Goal: Transaction & Acquisition: Purchase product/service

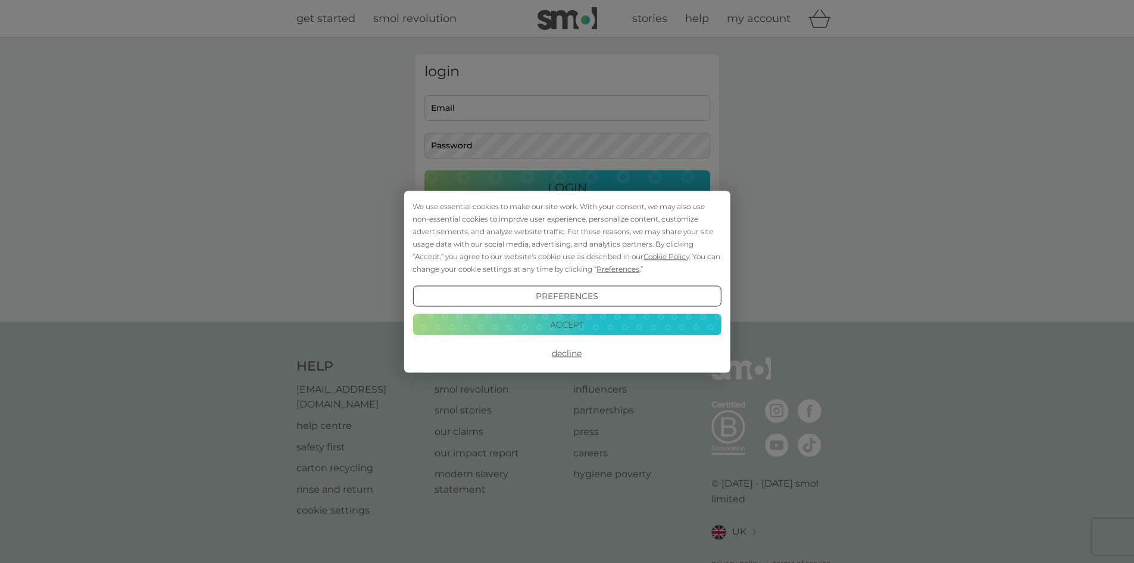
click at [611, 327] on button "Accept" at bounding box center [567, 324] width 308 height 21
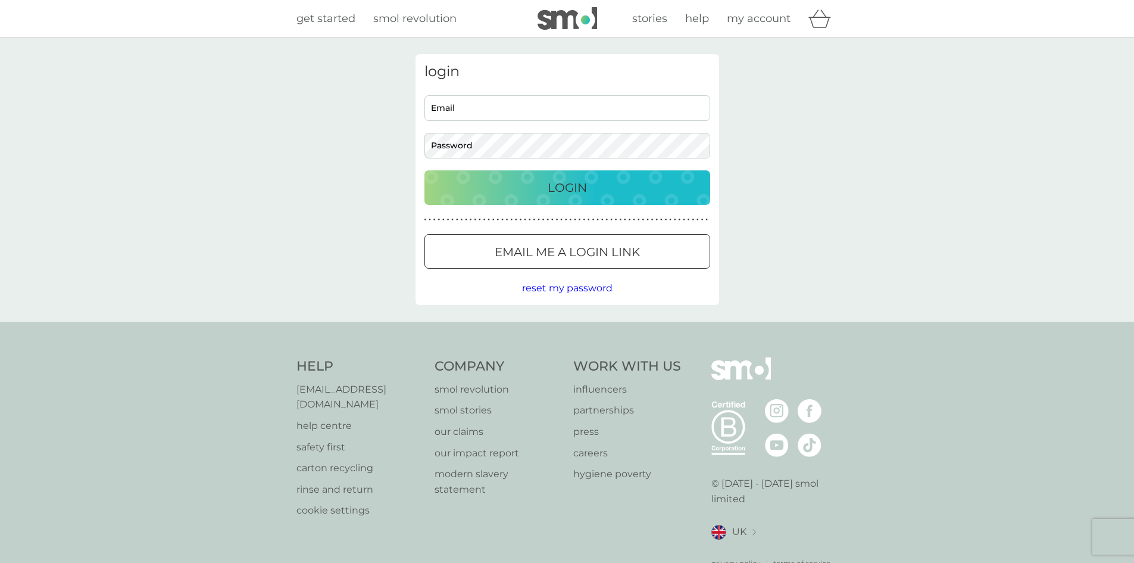
click at [552, 290] on span "reset my password" at bounding box center [567, 287] width 90 height 11
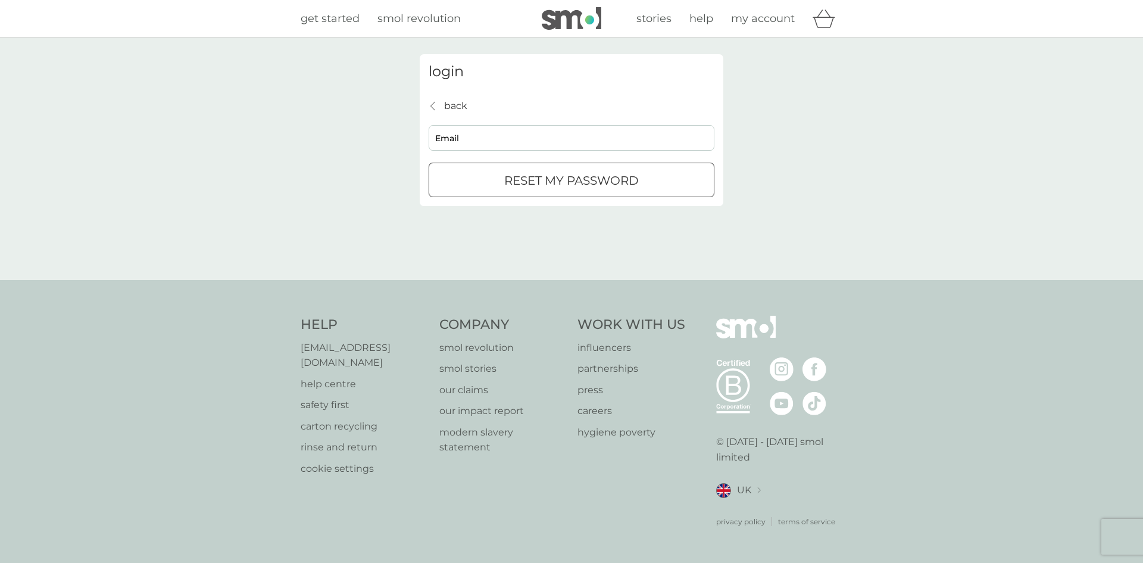
click at [501, 132] on input "Email" at bounding box center [572, 138] width 286 height 26
type input "masonjosephine@gmail.com"
click at [516, 178] on p "reset my password" at bounding box center [571, 180] width 135 height 19
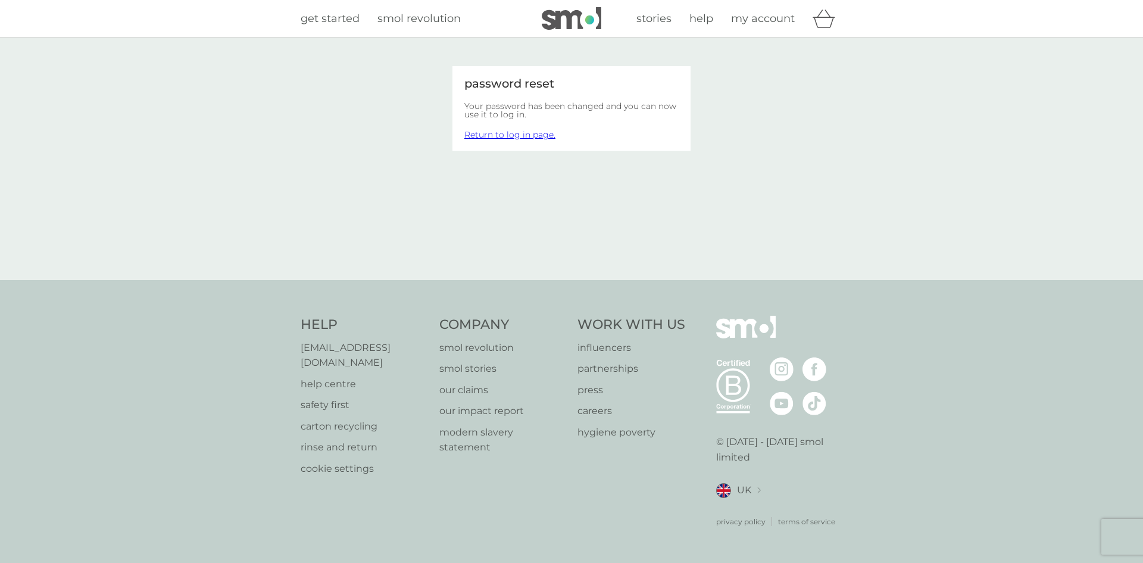
click at [526, 136] on link "Return to log in page." at bounding box center [509, 134] width 91 height 11
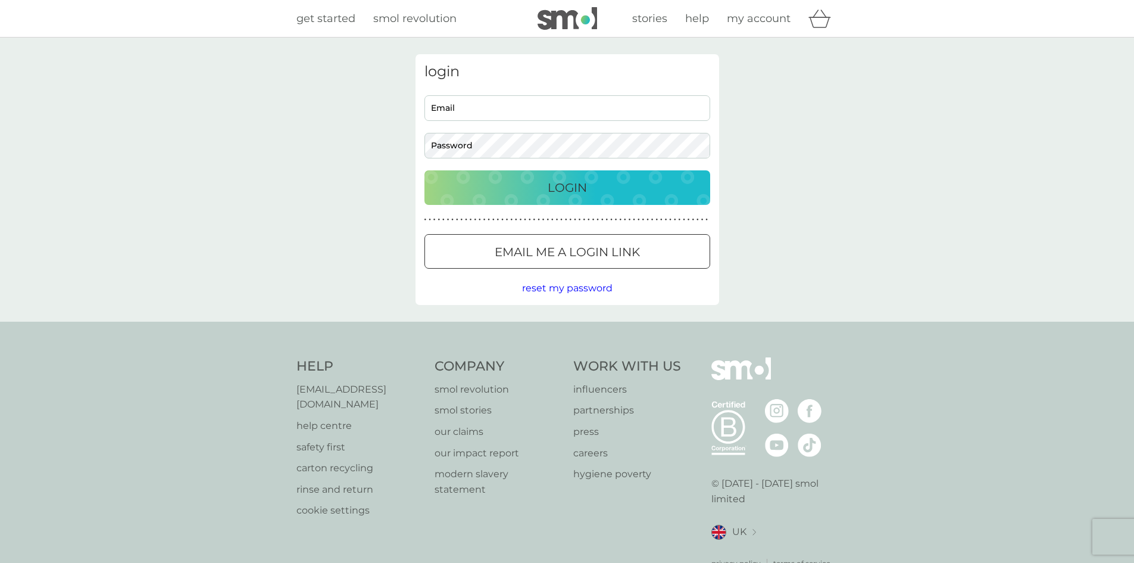
click at [476, 111] on input "Email" at bounding box center [567, 108] width 286 height 26
type input "[EMAIL_ADDRESS][DOMAIN_NAME]"
click at [469, 177] on button "Login" at bounding box center [567, 187] width 286 height 35
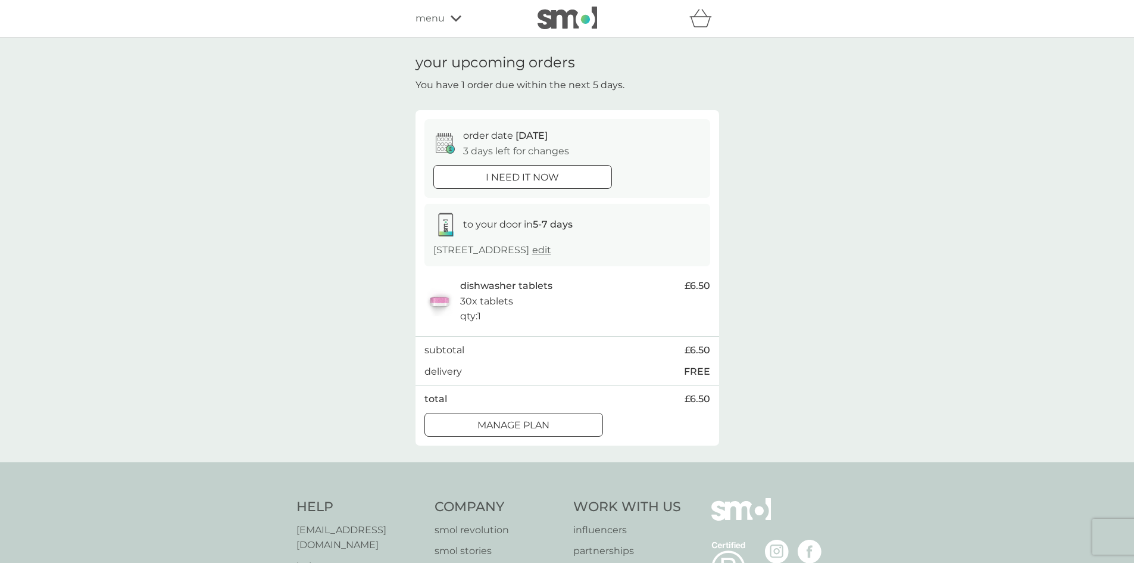
click at [514, 429] on div at bounding box center [513, 425] width 43 height 13
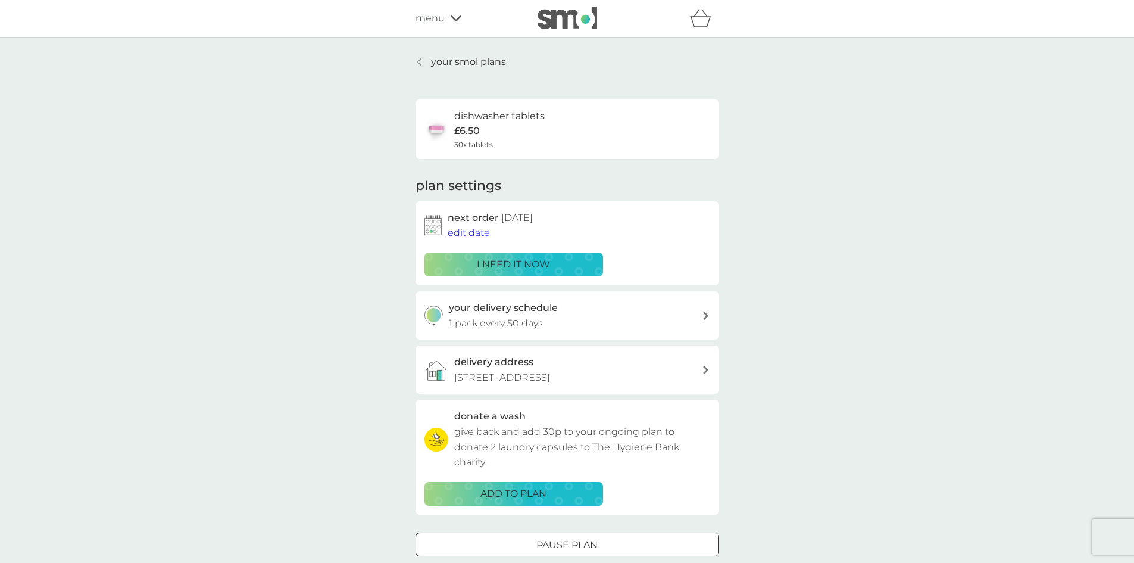
click at [465, 58] on p "your smol plans" at bounding box center [468, 61] width 75 height 15
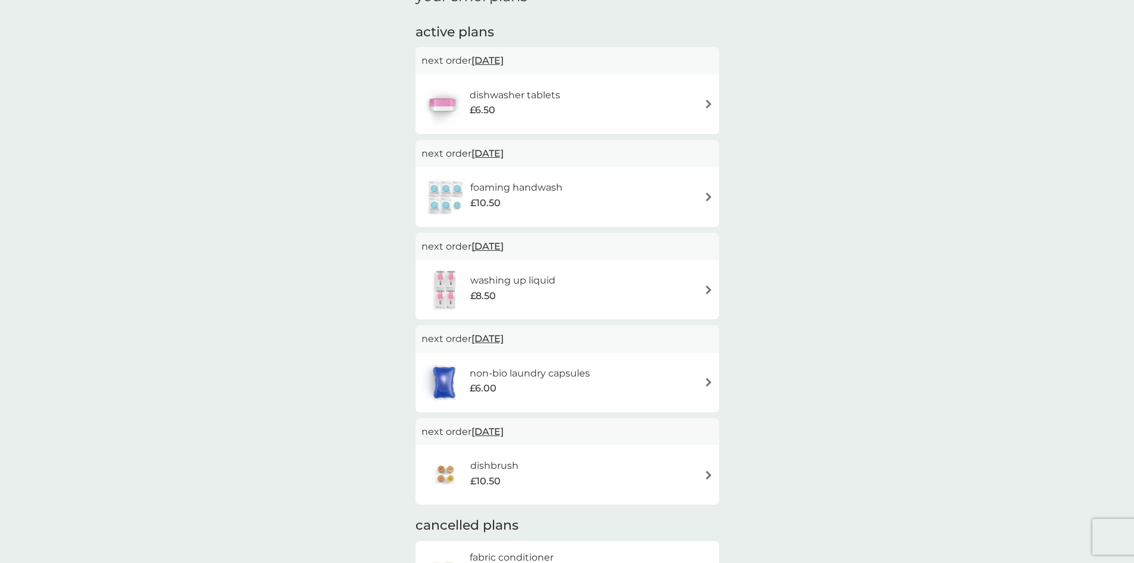
scroll to position [238, 0]
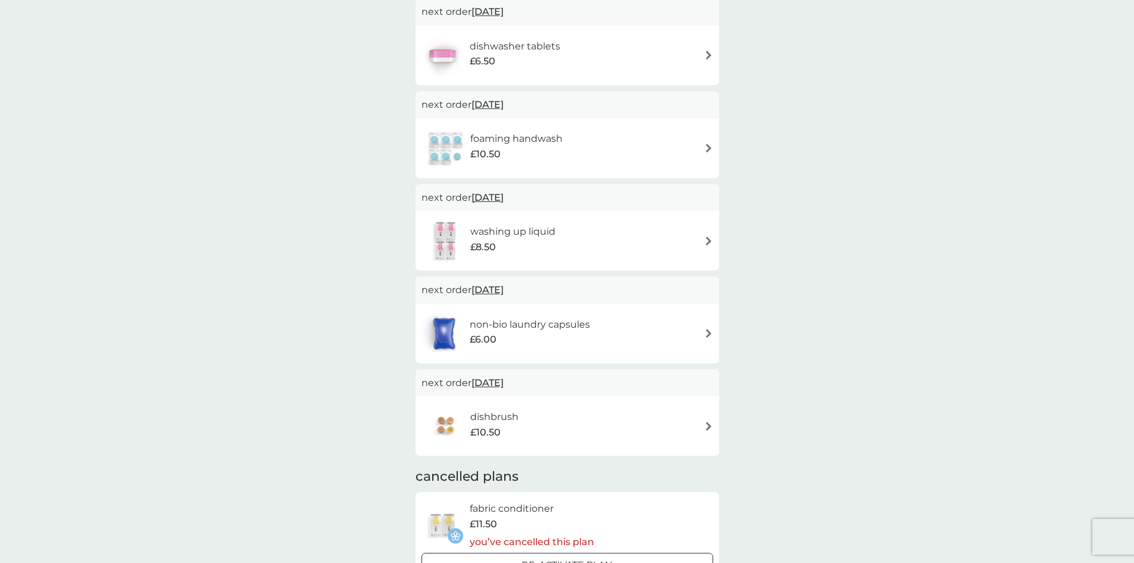
click at [495, 321] on h6 "non-bio laundry capsules" at bounding box center [530, 324] width 120 height 15
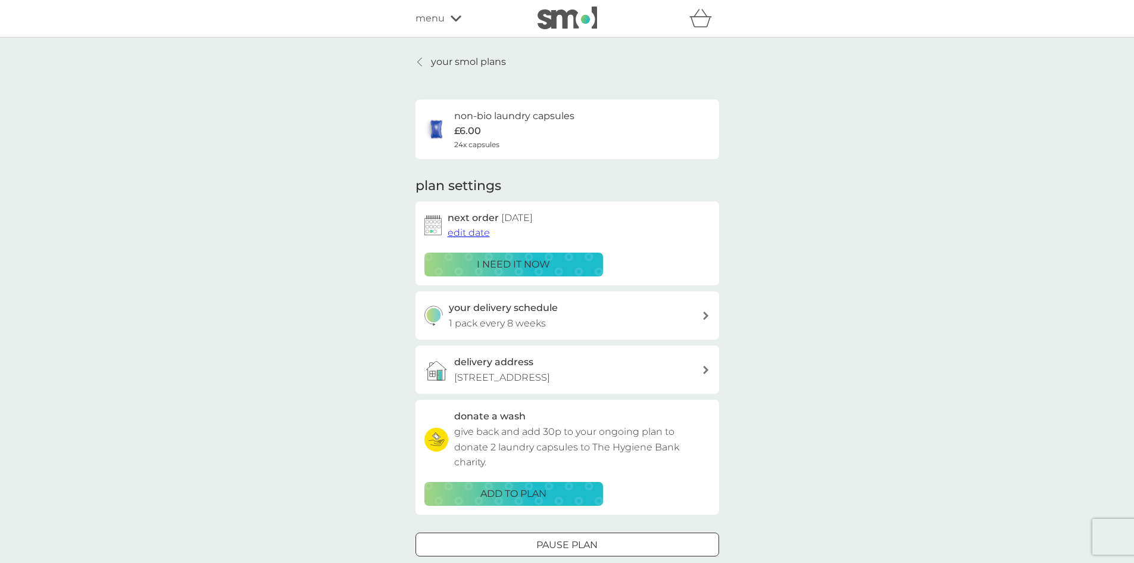
click at [461, 261] on div "i need it now" at bounding box center [513, 264] width 163 height 15
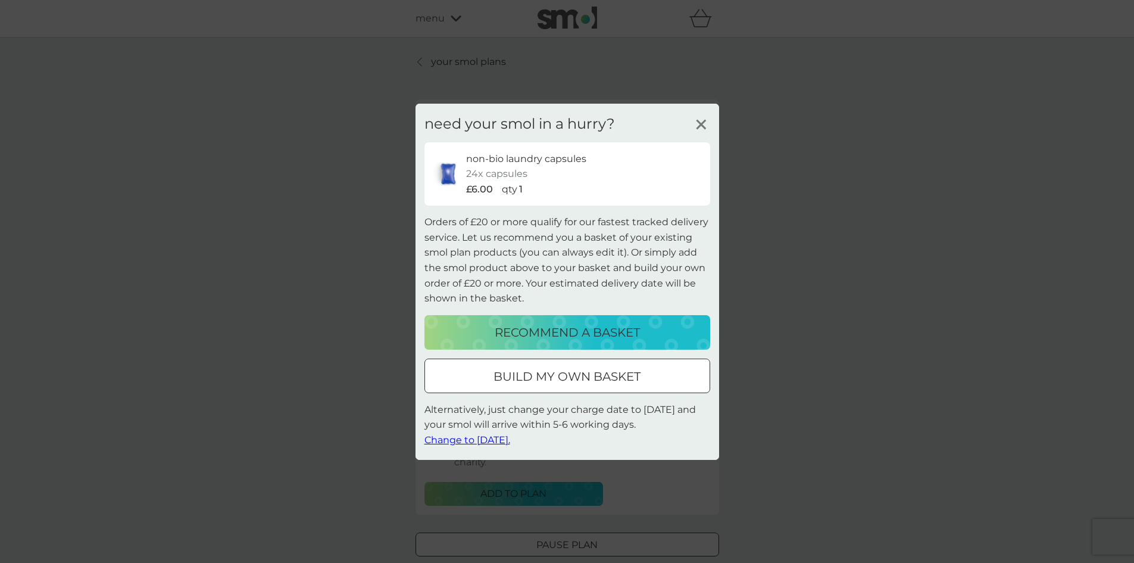
click at [700, 123] on line at bounding box center [701, 124] width 9 height 9
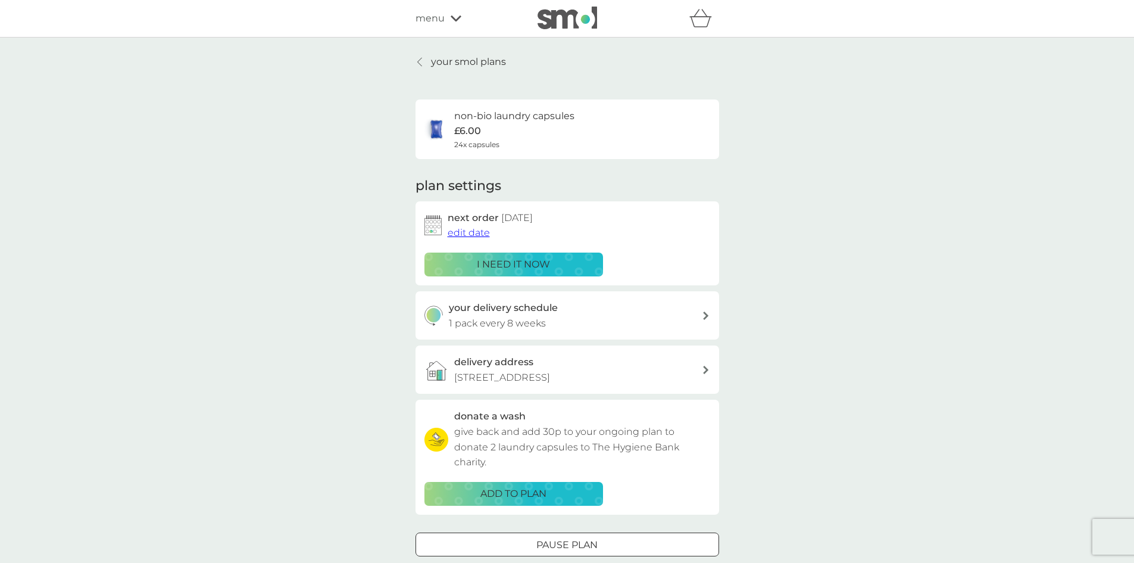
click at [548, 265] on p "i need it now" at bounding box center [513, 264] width 73 height 15
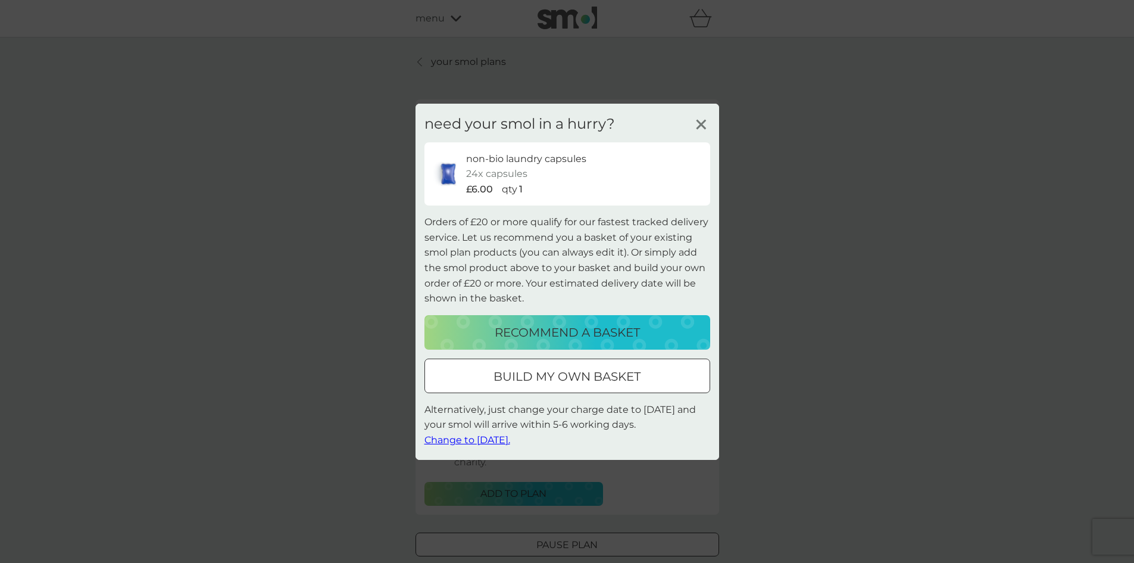
click at [537, 372] on p "build my own basket" at bounding box center [567, 376] width 147 height 19
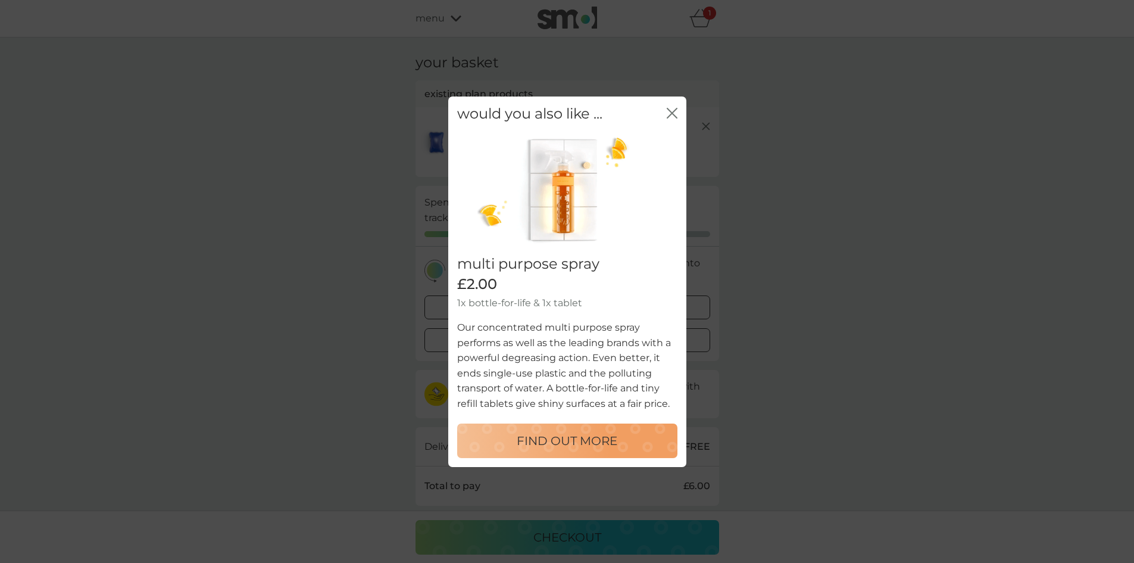
click at [670, 111] on icon "close" at bounding box center [669, 113] width 5 height 10
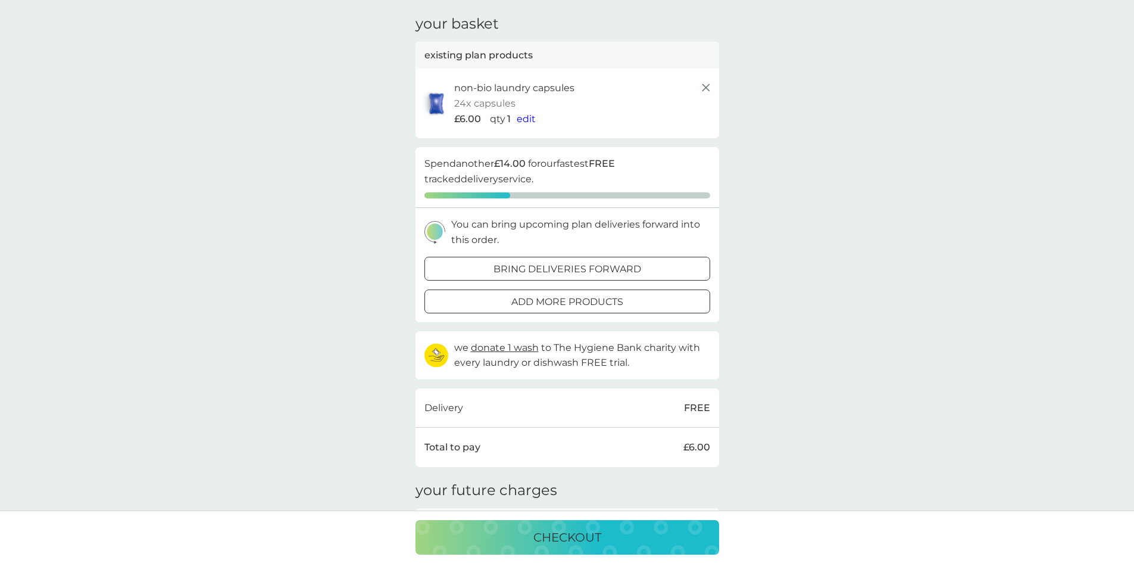
scroll to position [60, 0]
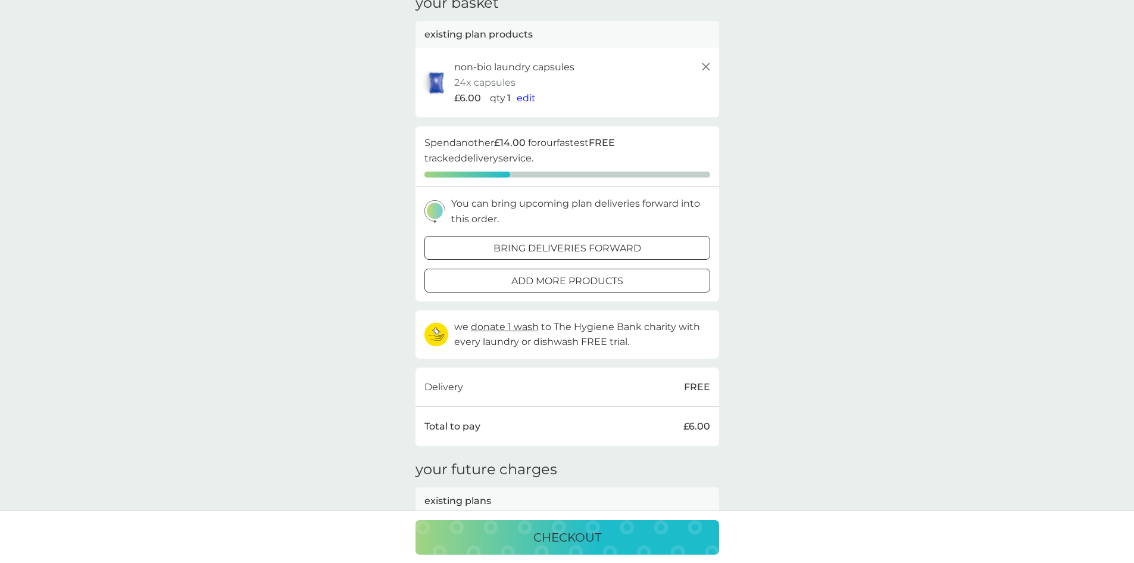
click at [532, 248] on p "bring deliveries forward" at bounding box center [568, 248] width 148 height 15
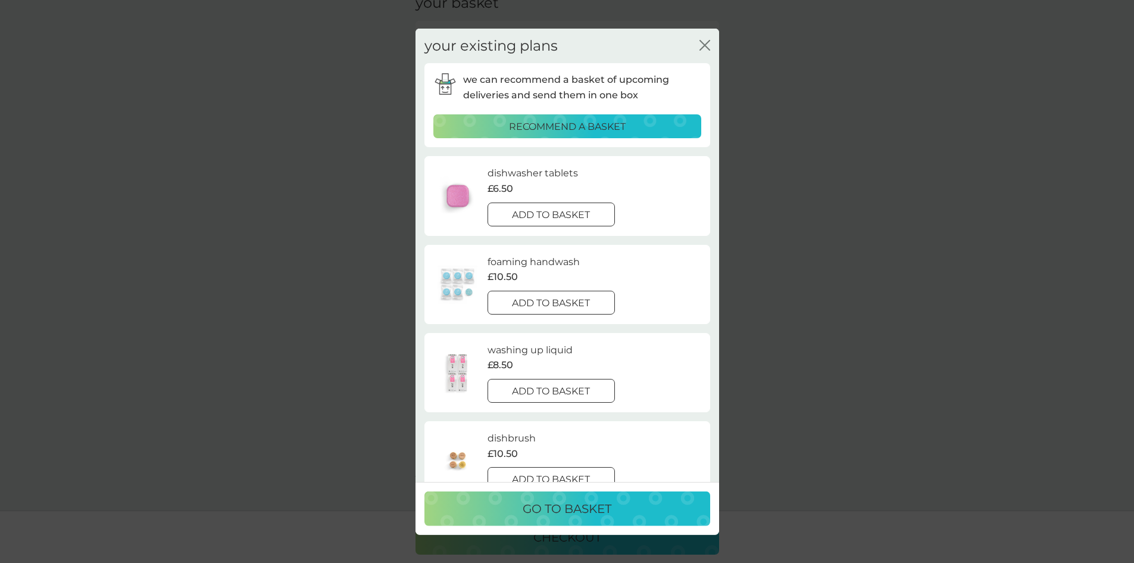
click at [545, 298] on div at bounding box center [551, 302] width 43 height 13
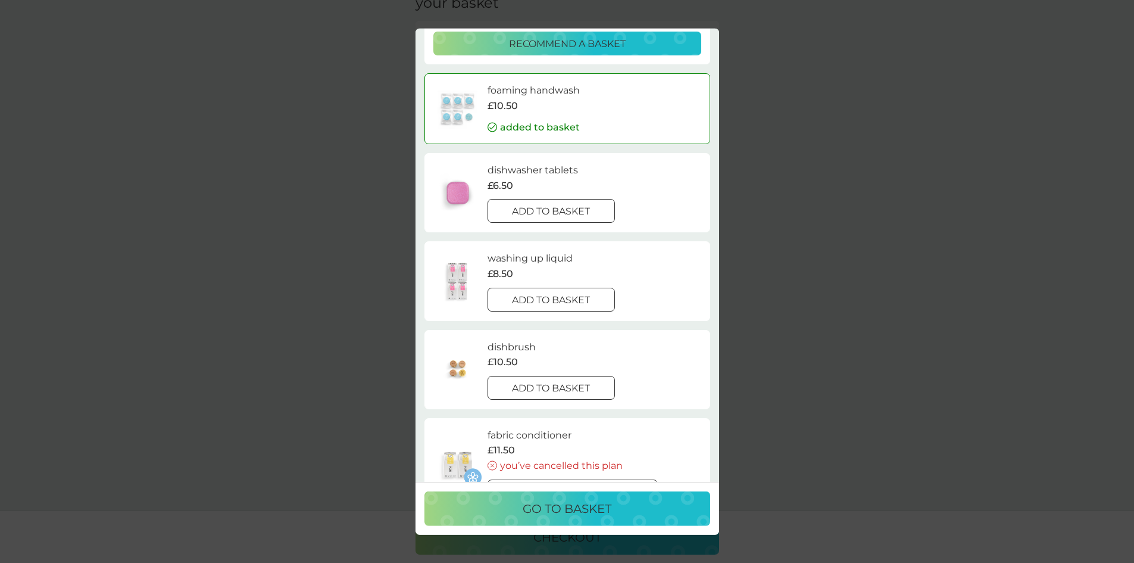
scroll to position [0, 0]
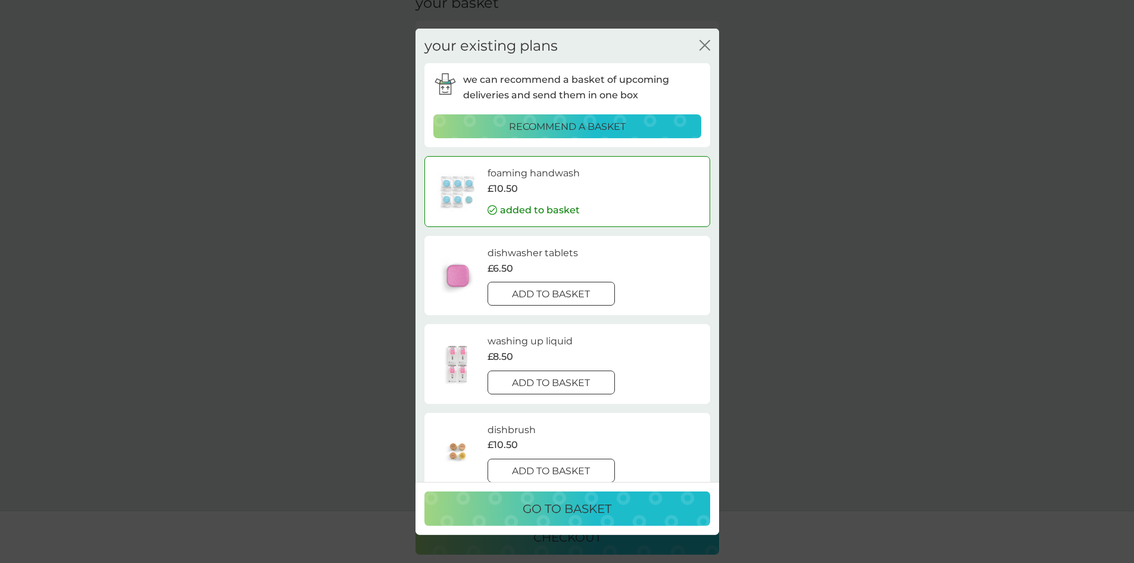
click at [698, 43] on div "your existing plans close" at bounding box center [567, 45] width 286 height 35
click at [703, 44] on icon "close" at bounding box center [705, 44] width 11 height 11
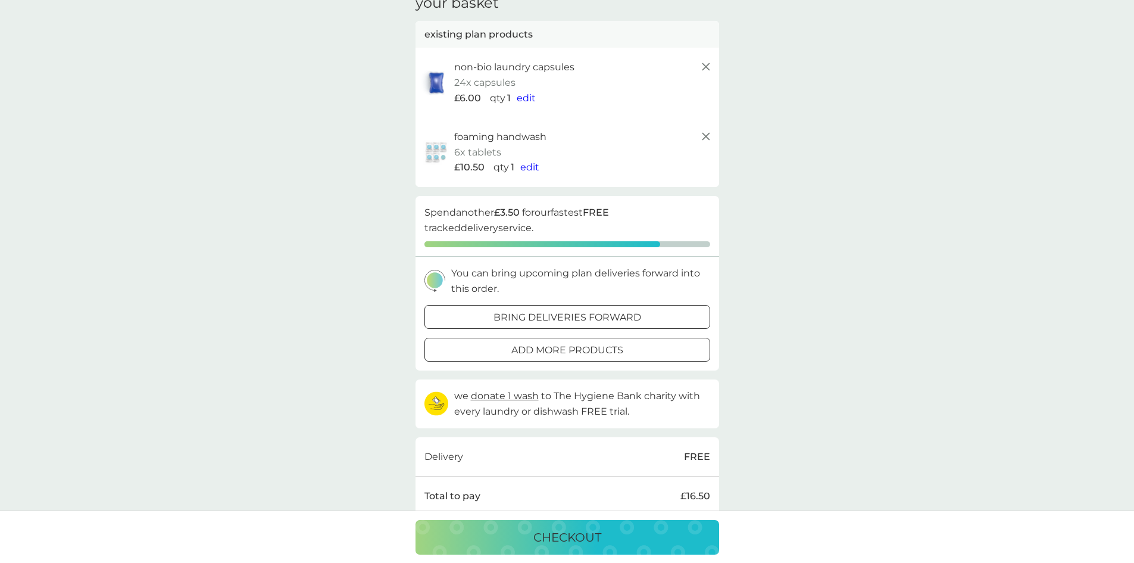
click at [506, 352] on div "add more products" at bounding box center [567, 349] width 285 height 15
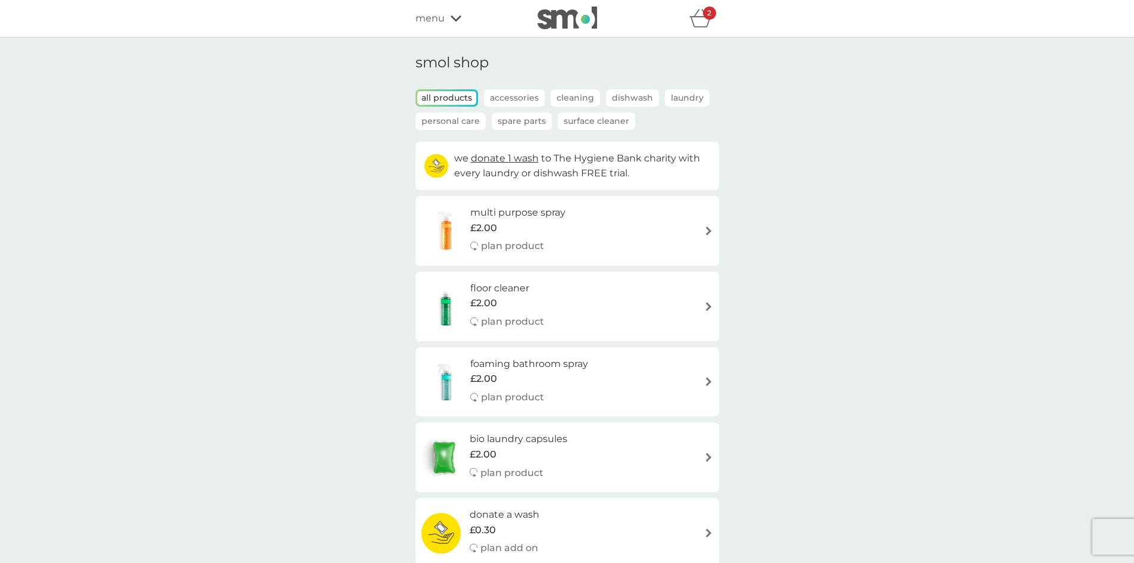
click at [516, 95] on p "Accessories" at bounding box center [514, 97] width 61 height 17
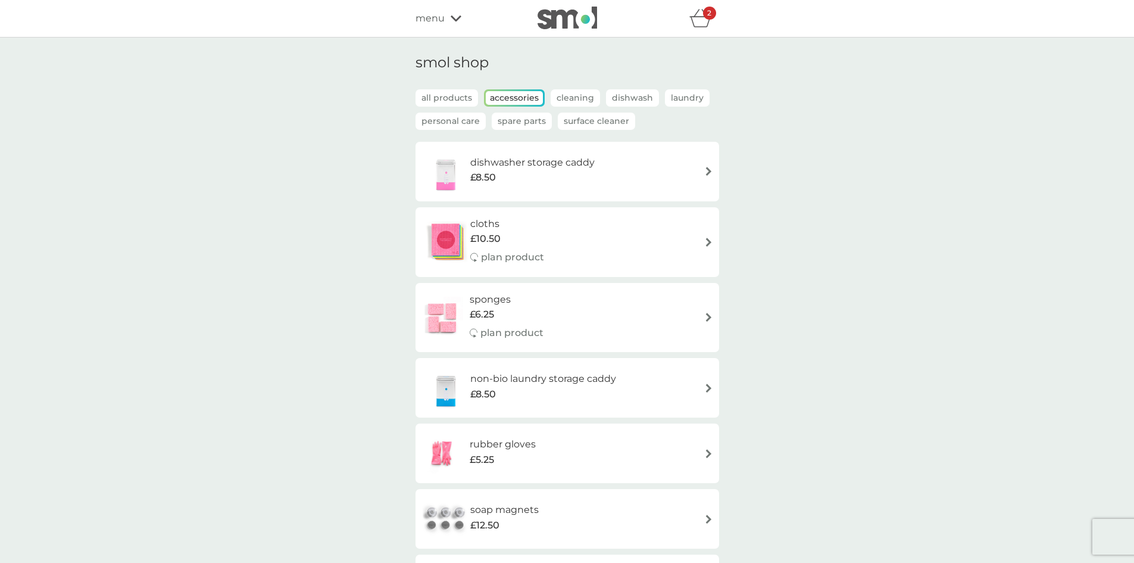
click at [506, 118] on p "Spare Parts" at bounding box center [522, 121] width 60 height 17
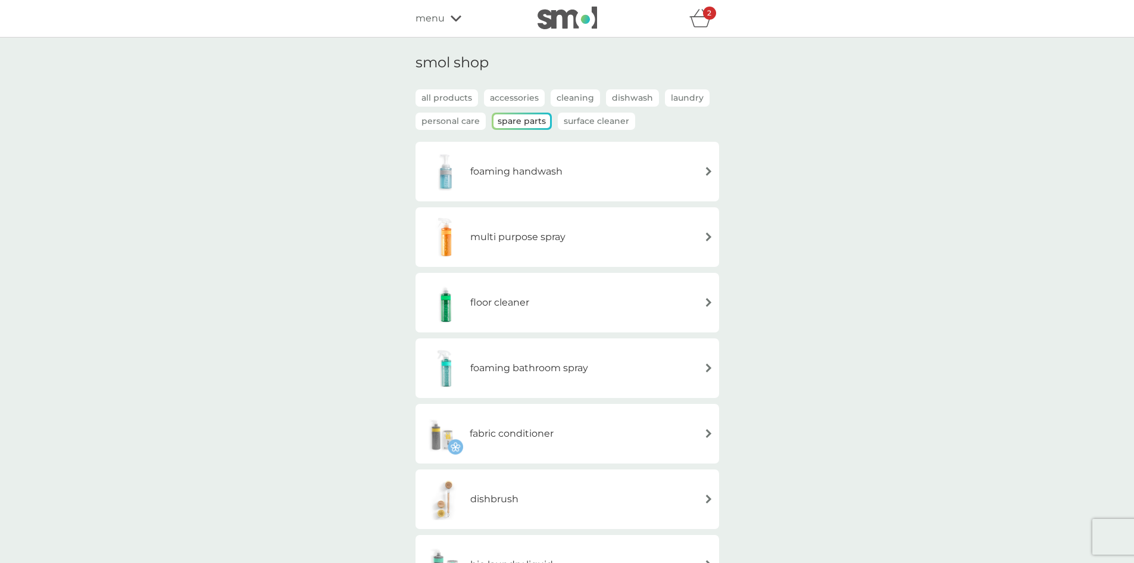
click at [496, 172] on h6 "foaming handwash" at bounding box center [516, 171] width 92 height 15
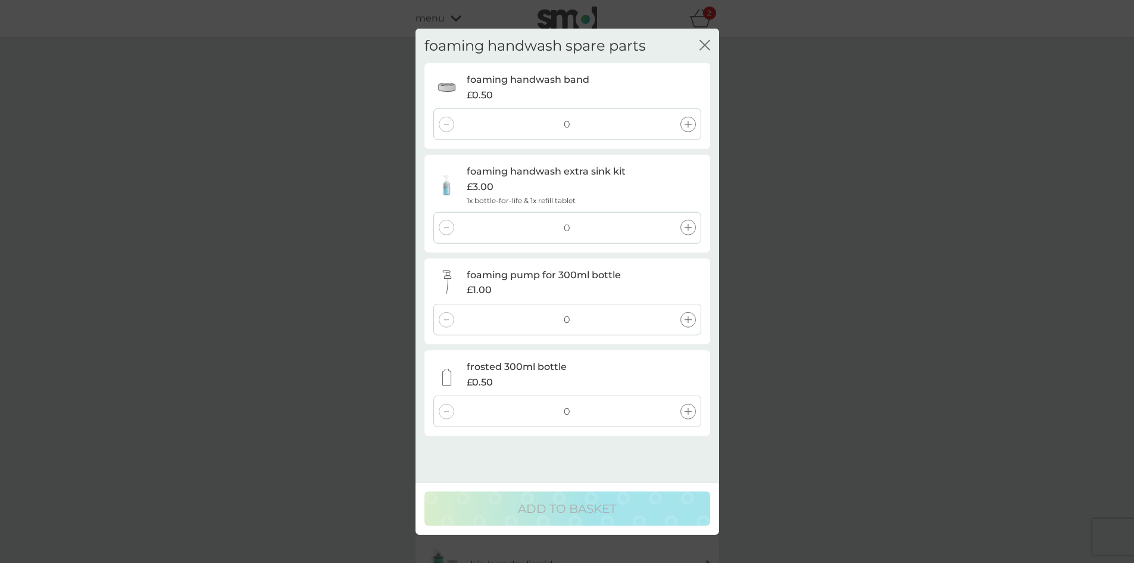
click at [690, 124] on icon at bounding box center [688, 124] width 7 height 7
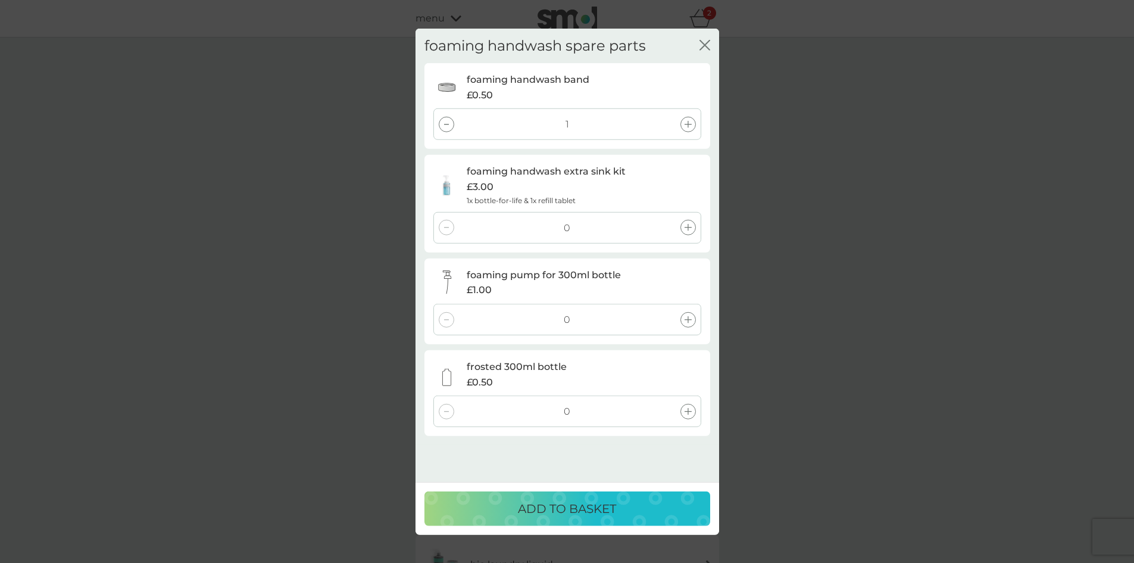
click at [688, 126] on icon at bounding box center [688, 124] width 7 height 7
click at [686, 225] on icon at bounding box center [688, 227] width 7 height 7
click at [507, 508] on div "ADD TO BASKET" at bounding box center [567, 508] width 262 height 19
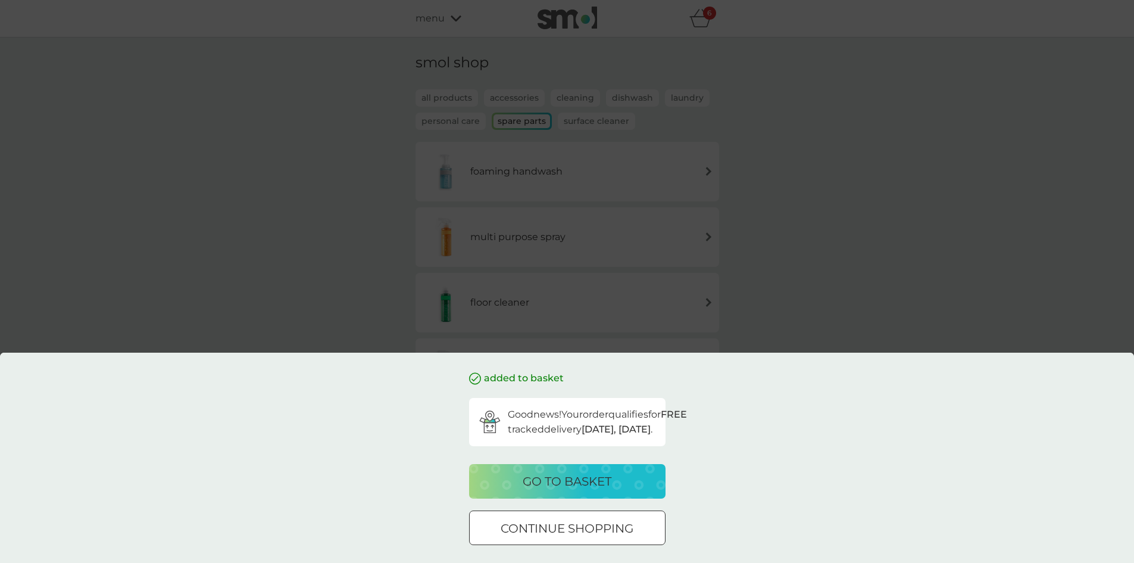
click at [526, 476] on p "go to basket" at bounding box center [567, 481] width 89 height 19
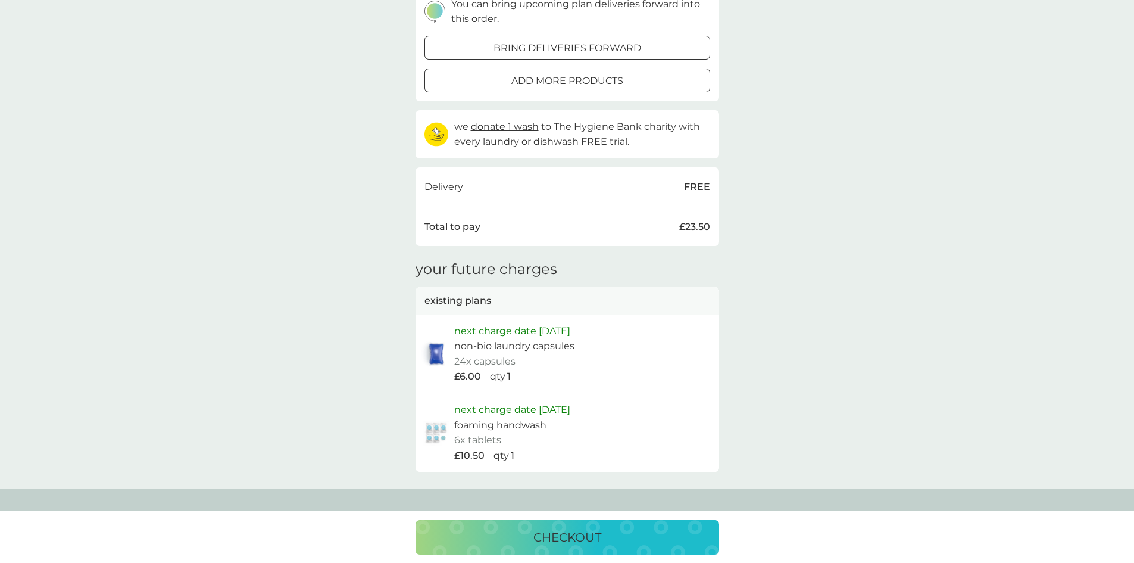
scroll to position [536, 0]
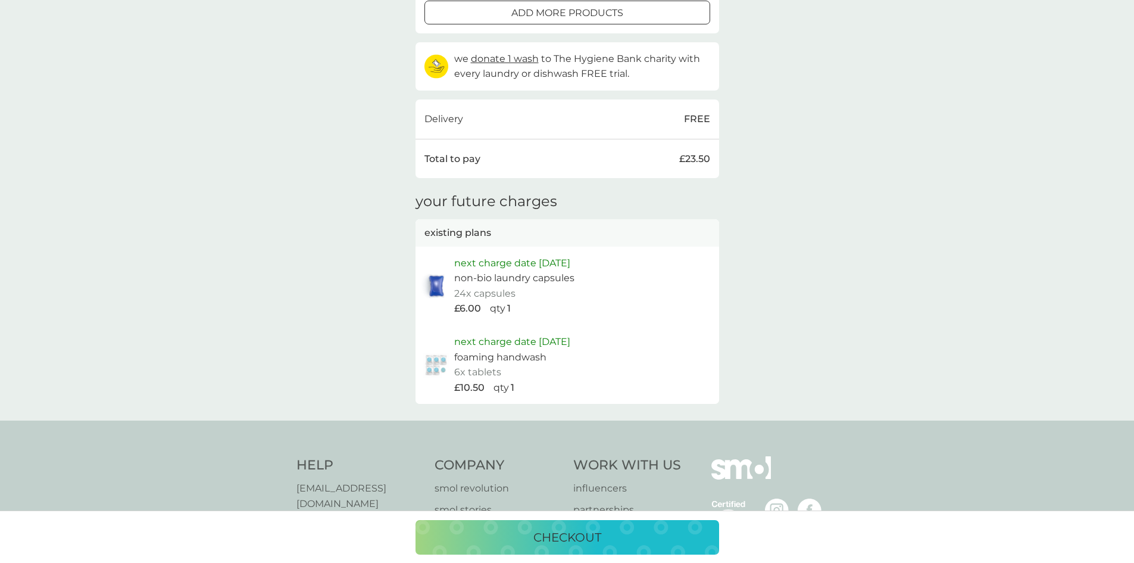
click at [551, 527] on p "checkout" at bounding box center [567, 536] width 68 height 19
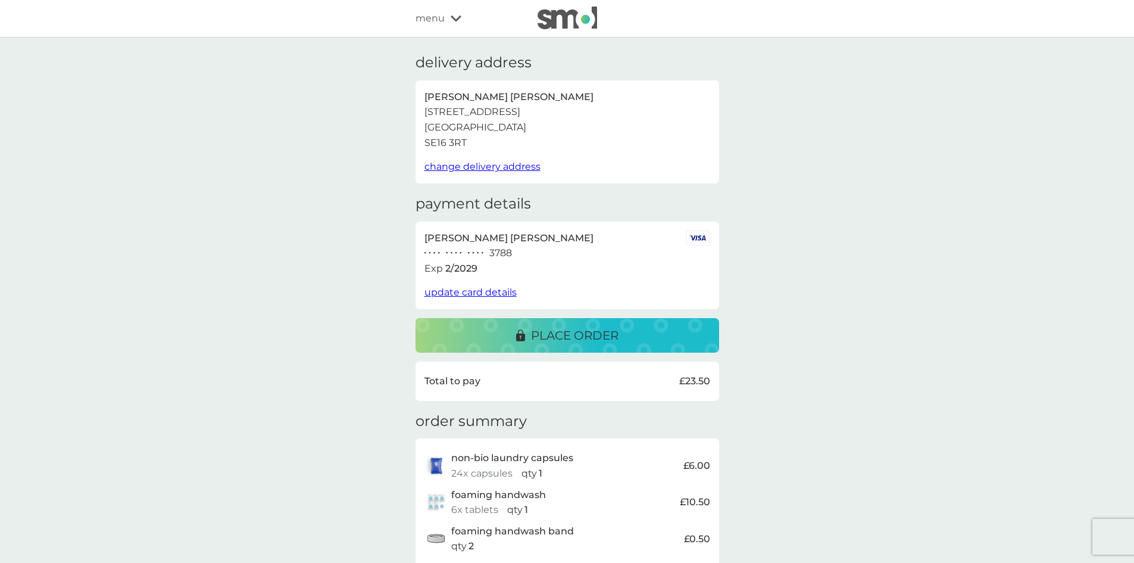
click at [497, 328] on div "place order" at bounding box center [567, 335] width 280 height 19
